Goal: Task Accomplishment & Management: Use online tool/utility

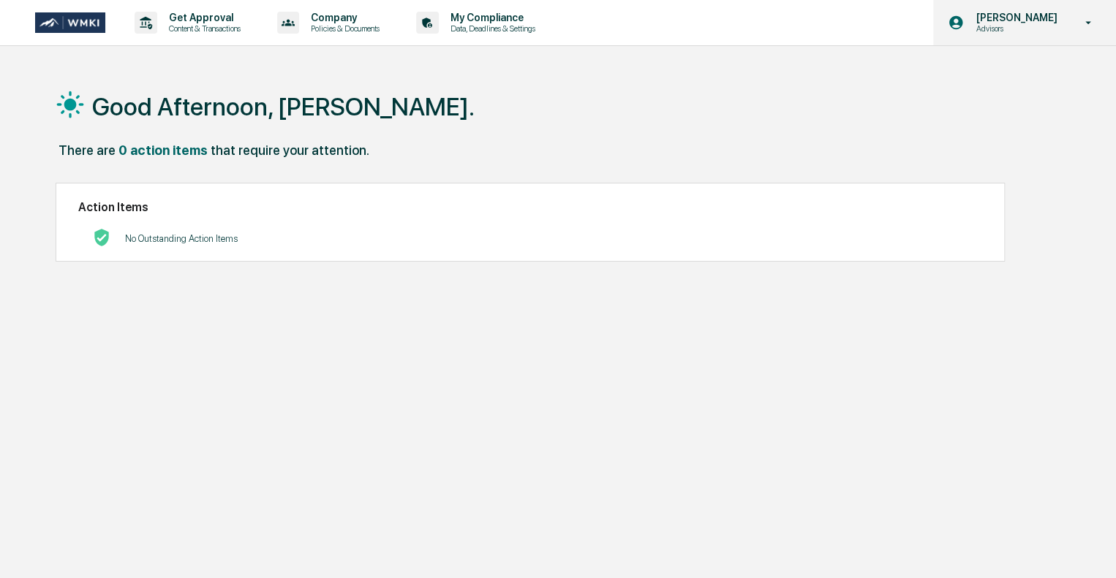
click at [1045, 29] on p "Advisors" at bounding box center [1013, 28] width 100 height 10
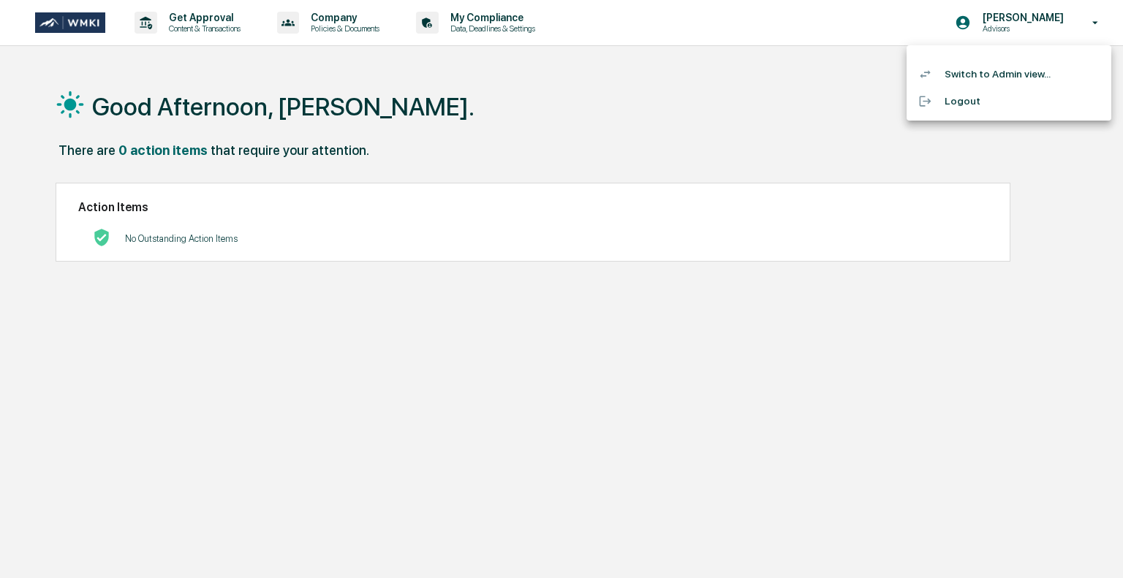
click at [991, 78] on li "Switch to Admin view..." at bounding box center [1008, 74] width 205 height 27
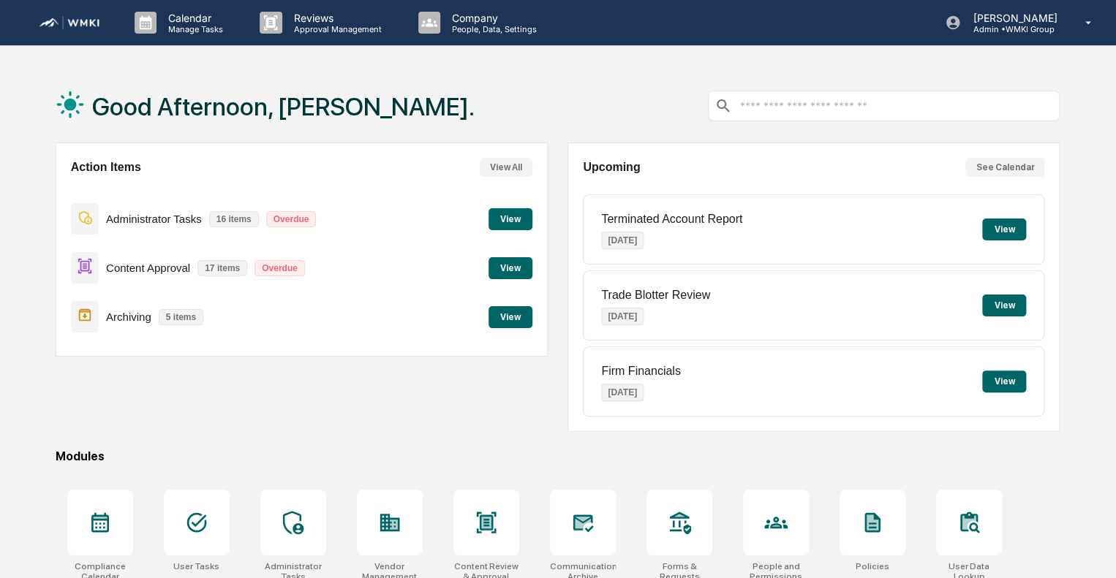
click at [515, 219] on button "View" at bounding box center [510, 219] width 44 height 22
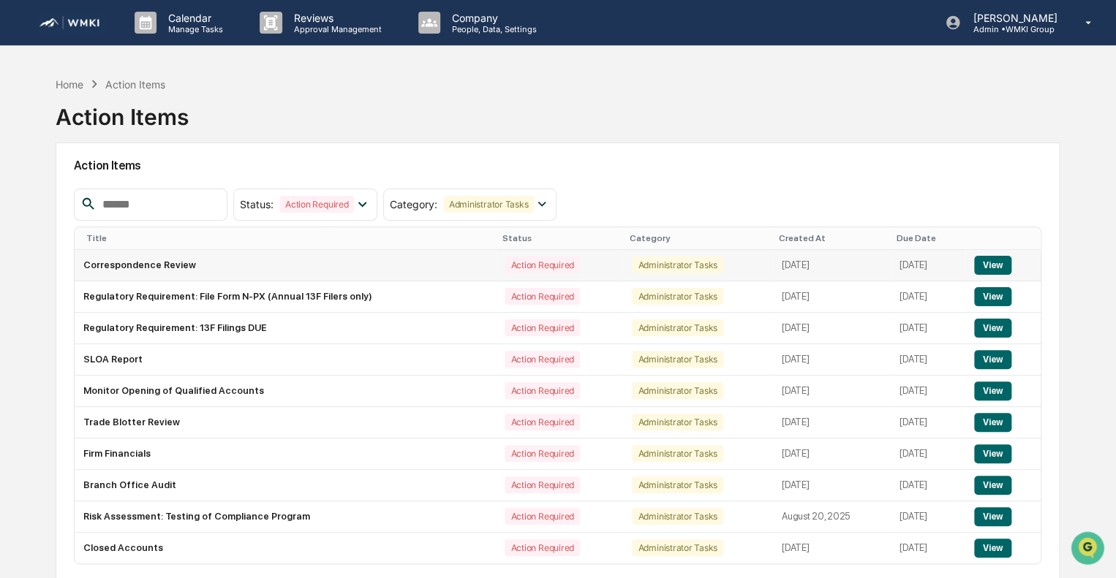
click at [999, 268] on button "View" at bounding box center [992, 265] width 37 height 19
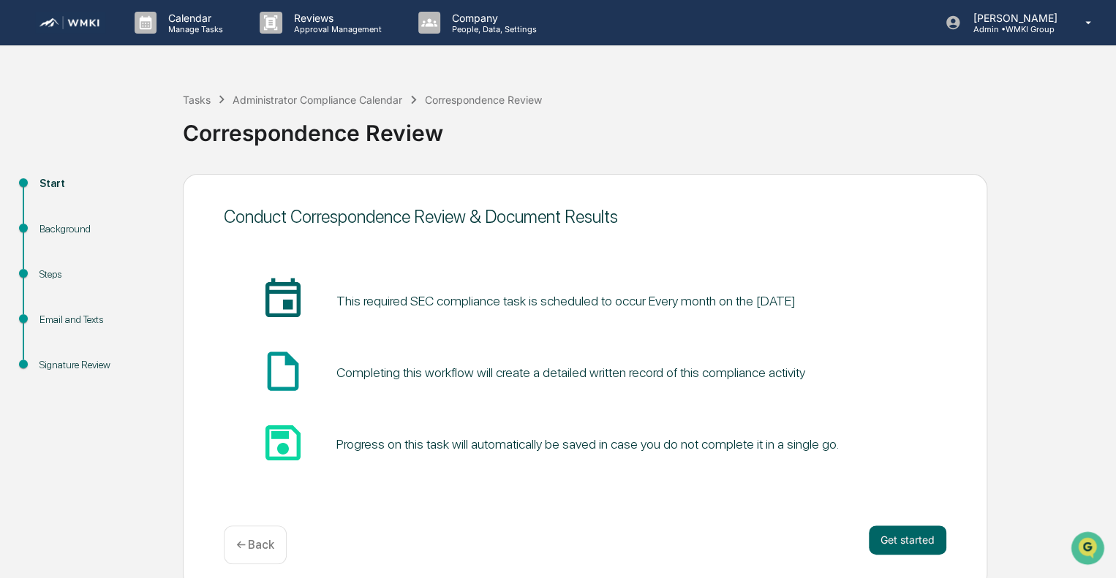
scroll to position [10, 0]
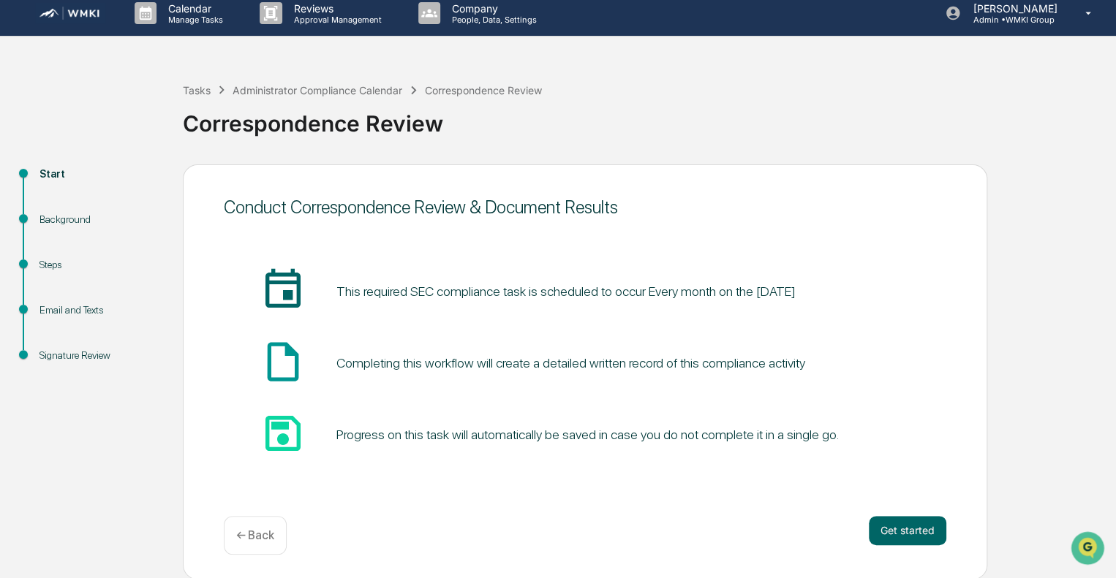
click at [901, 546] on div "Get started ← Back" at bounding box center [585, 535] width 722 height 39
click at [910, 534] on button "Get started" at bounding box center [906, 530] width 77 height 29
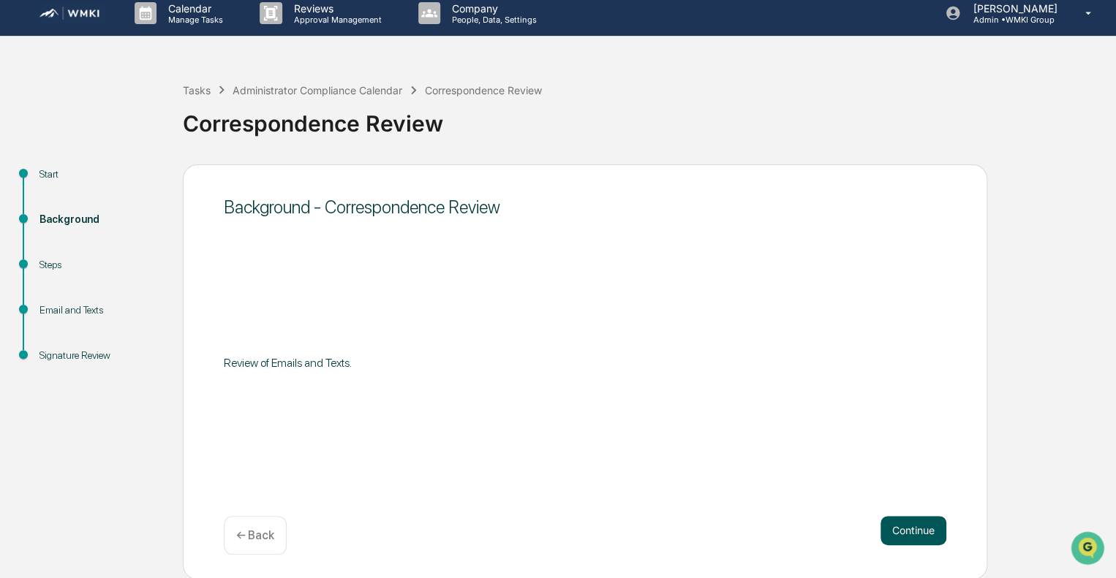
click at [893, 534] on button "Continue" at bounding box center [913, 530] width 66 height 29
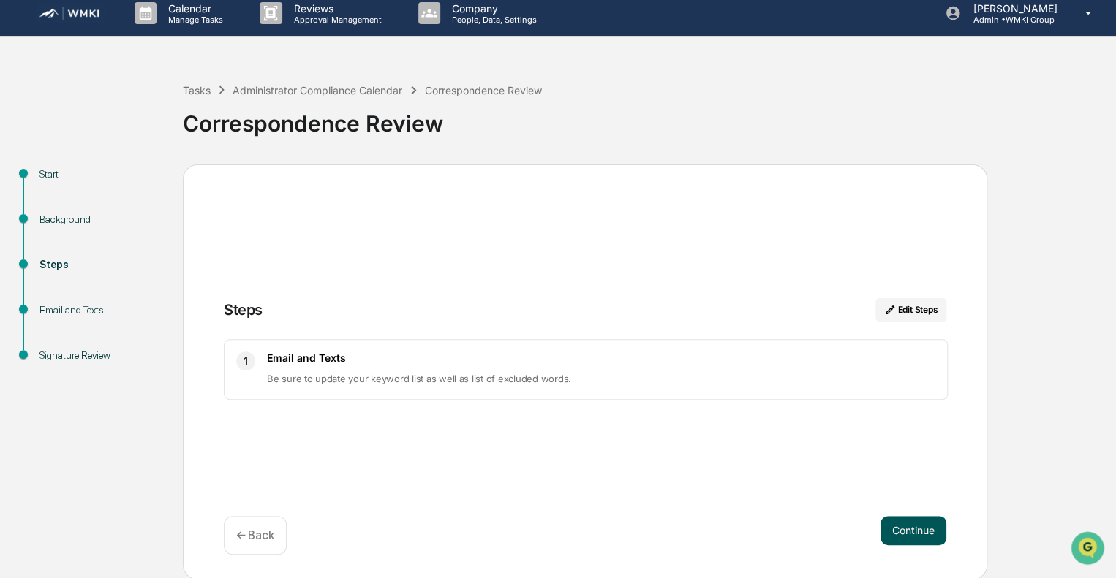
click at [903, 521] on button "Continue" at bounding box center [913, 530] width 66 height 29
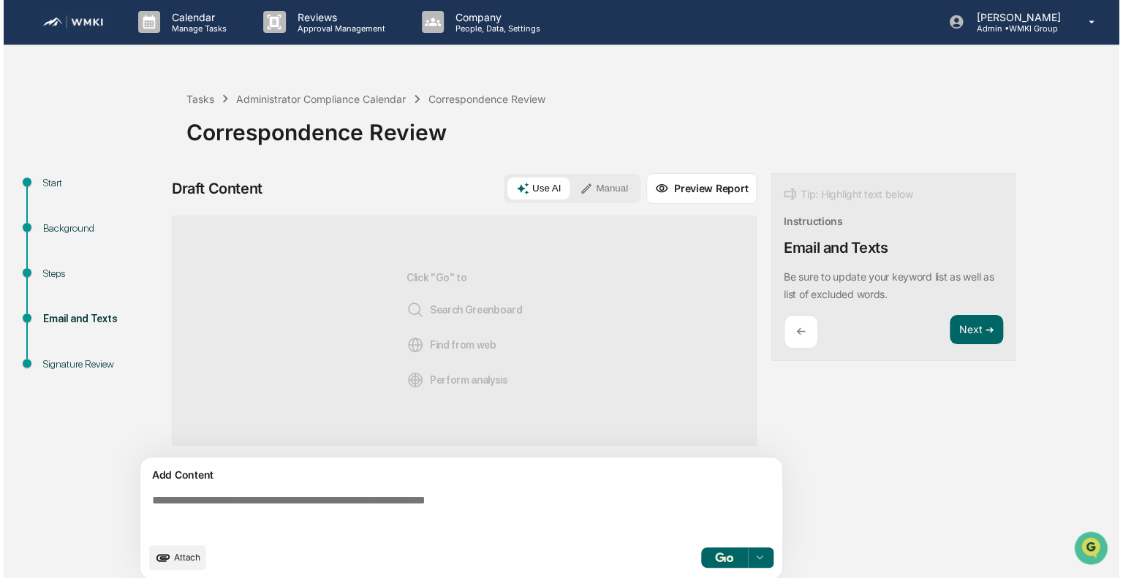
scroll to position [0, 0]
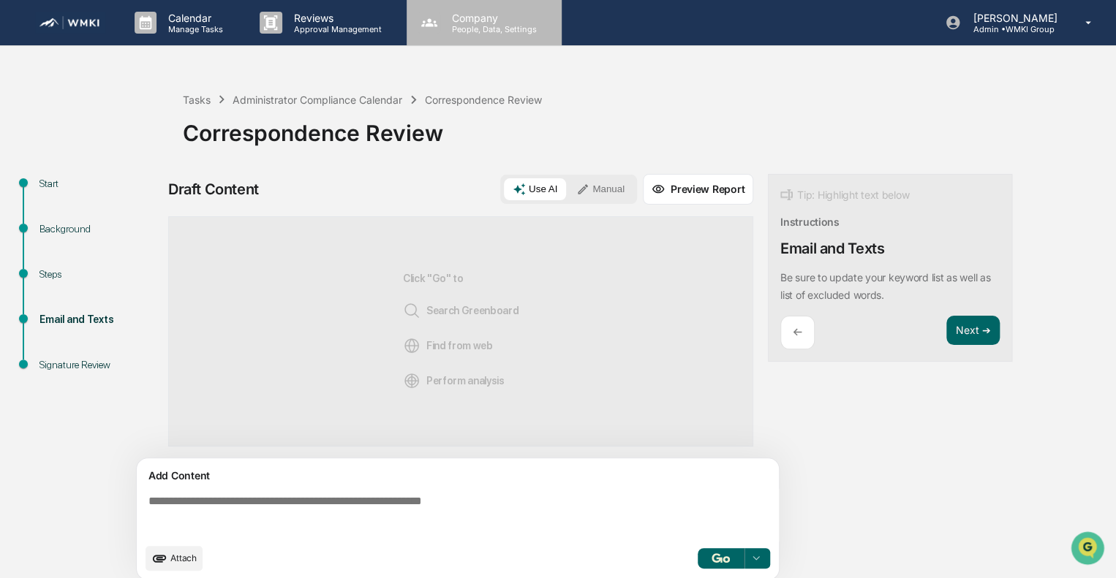
click at [487, 34] on div "Company People, Data, Settings" at bounding box center [483, 22] width 155 height 45
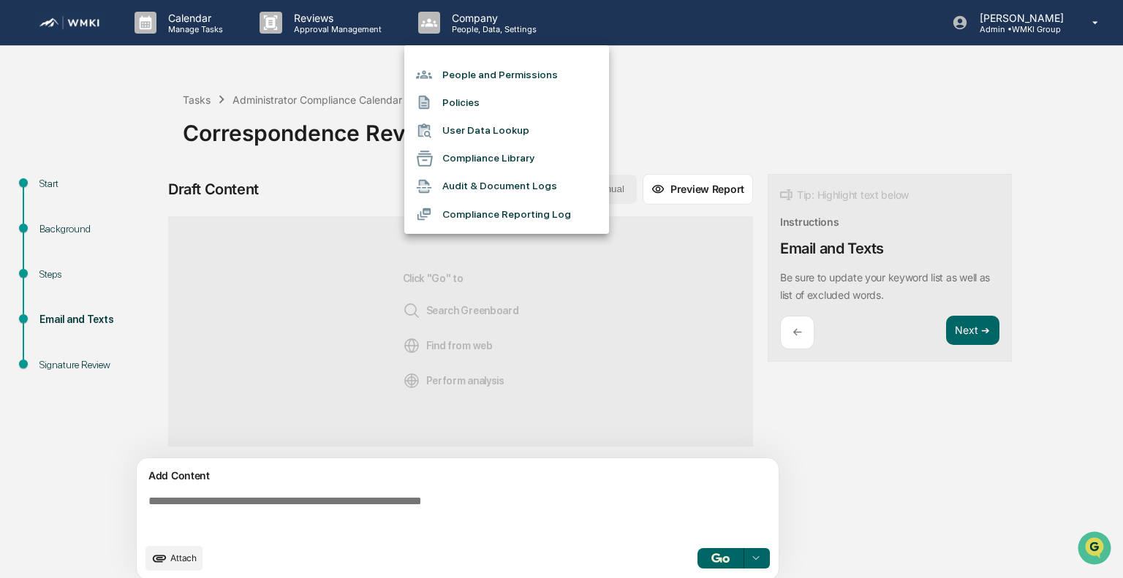
click at [273, 28] on div at bounding box center [561, 289] width 1123 height 578
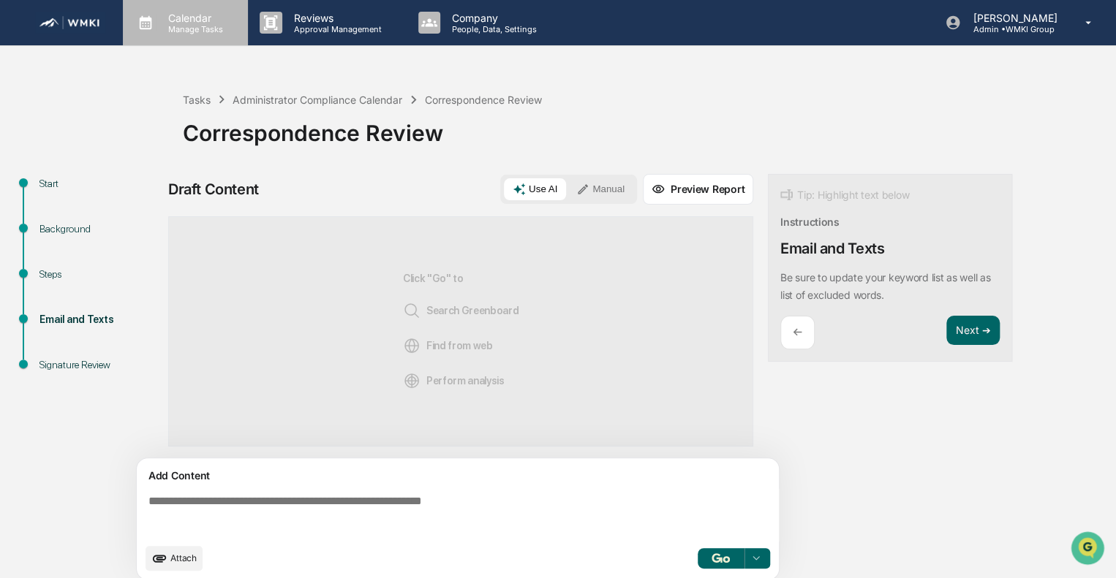
click at [156, 17] on p "Calendar" at bounding box center [193, 18] width 74 height 12
